Goal: Task Accomplishment & Management: Use online tool/utility

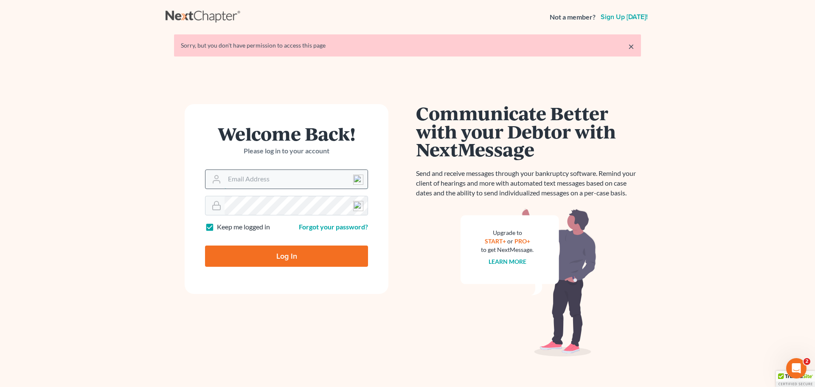
click at [265, 180] on input "Email Address" at bounding box center [295, 179] width 143 height 19
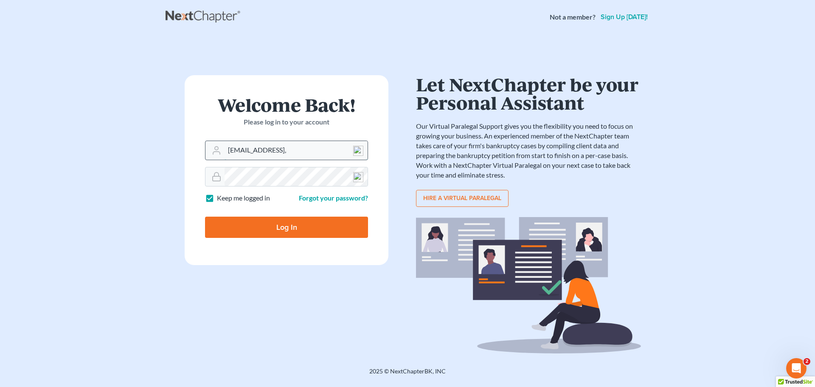
click at [329, 151] on input "[EMAIL_ADDRESS]," at bounding box center [295, 150] width 143 height 19
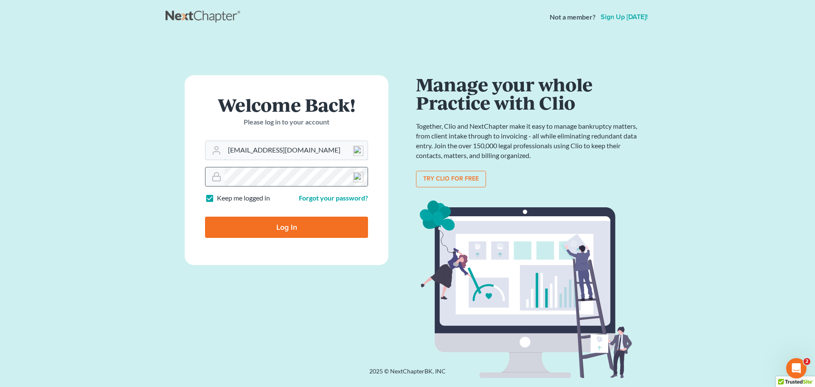
type input "[EMAIL_ADDRESS][DOMAIN_NAME]"
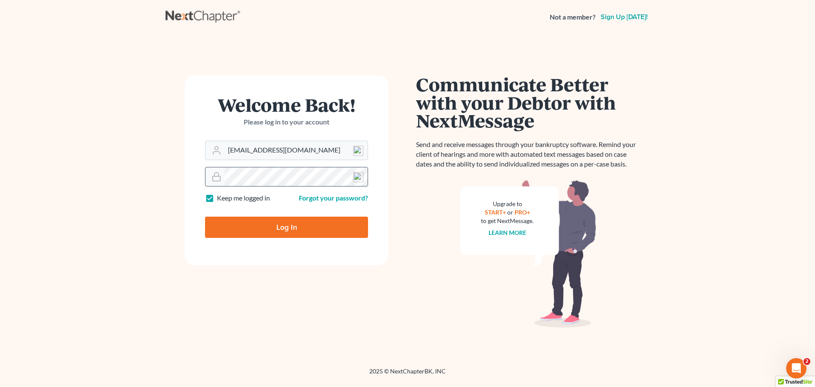
click at [205, 216] on input "Log In" at bounding box center [286, 226] width 163 height 21
type input "Thinking..."
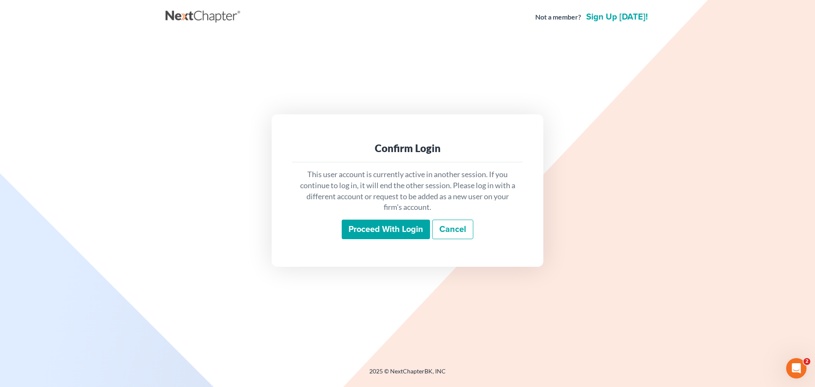
click at [389, 227] on input "Proceed with login" at bounding box center [386, 229] width 88 height 20
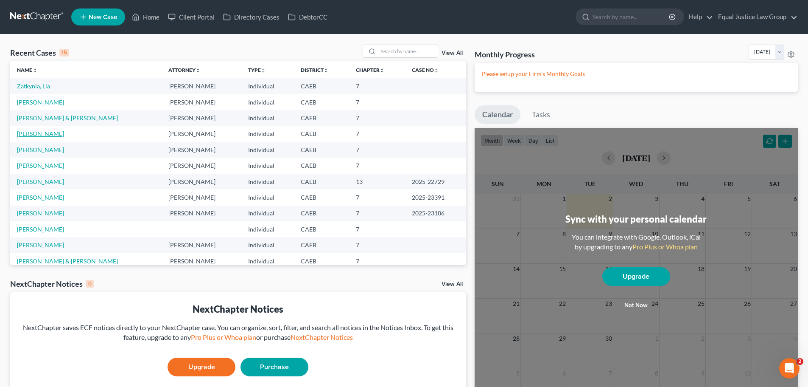
click at [40, 131] on link "Lucido, Teresa" at bounding box center [40, 133] width 47 height 7
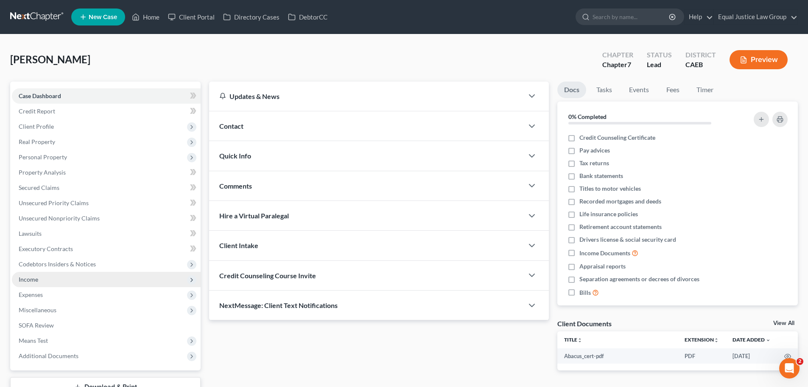
drag, startPoint x: 37, startPoint y: 280, endPoint x: 45, endPoint y: 279, distance: 8.2
click at [37, 280] on span "Income" at bounding box center [29, 278] width 20 height 7
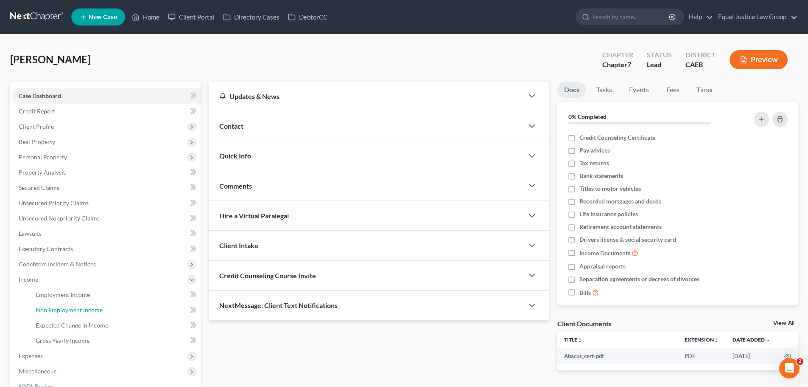
click at [77, 309] on span "Non Employment Income" at bounding box center [69, 309] width 67 height 7
